Goal: Navigation & Orientation: Understand site structure

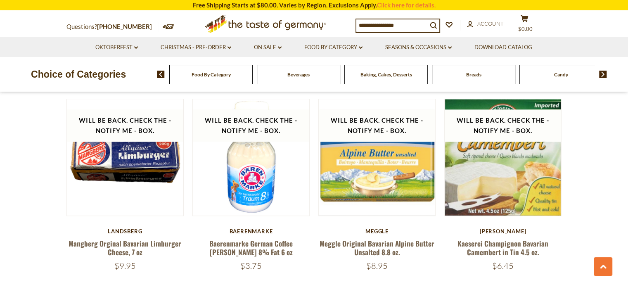
scroll to position [743, 0]
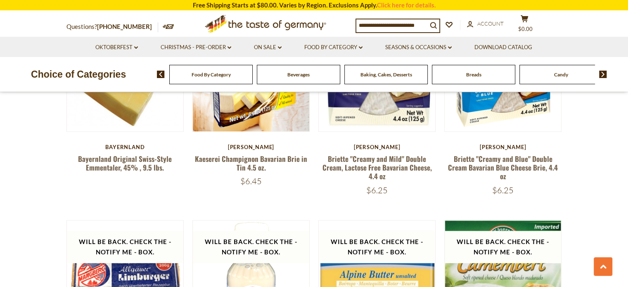
click at [223, 74] on span "Food By Category" at bounding box center [210, 74] width 39 height 6
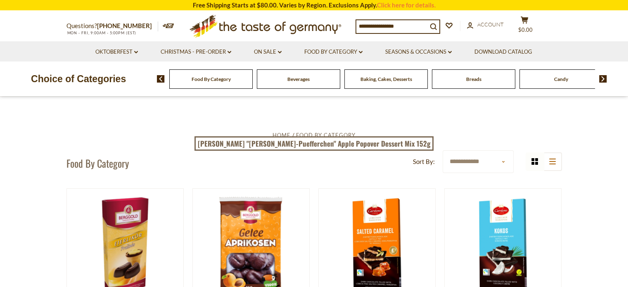
click at [253, 85] on div "Beverages" at bounding box center [210, 78] width 83 height 19
click at [305, 80] on span "Beverages" at bounding box center [298, 79] width 22 height 6
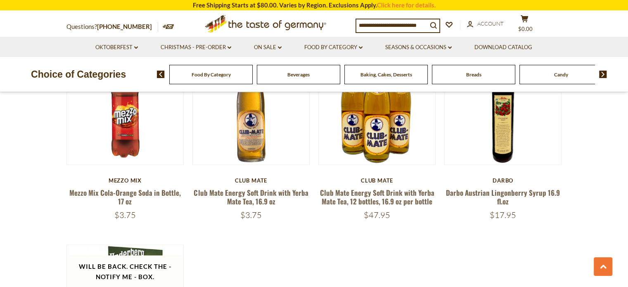
scroll to position [1485, 0]
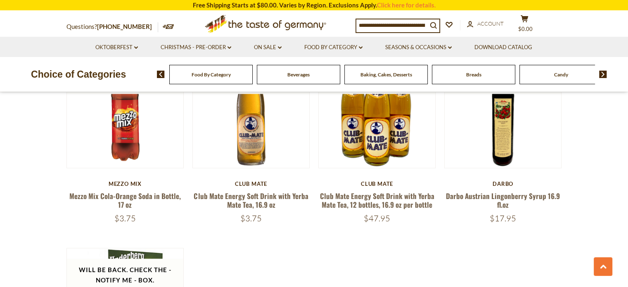
click at [253, 74] on div "Breads" at bounding box center [210, 74] width 83 height 19
click at [477, 76] on span "Breads" at bounding box center [473, 74] width 15 height 6
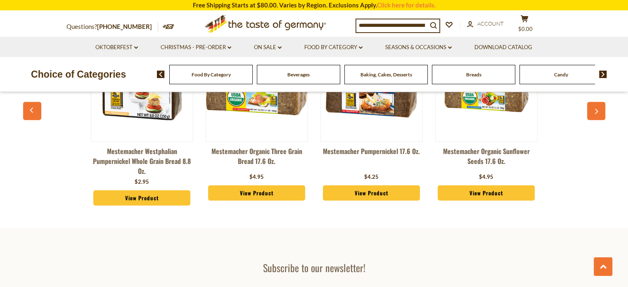
scroll to position [2269, 0]
